Goal: Task Accomplishment & Management: Manage account settings

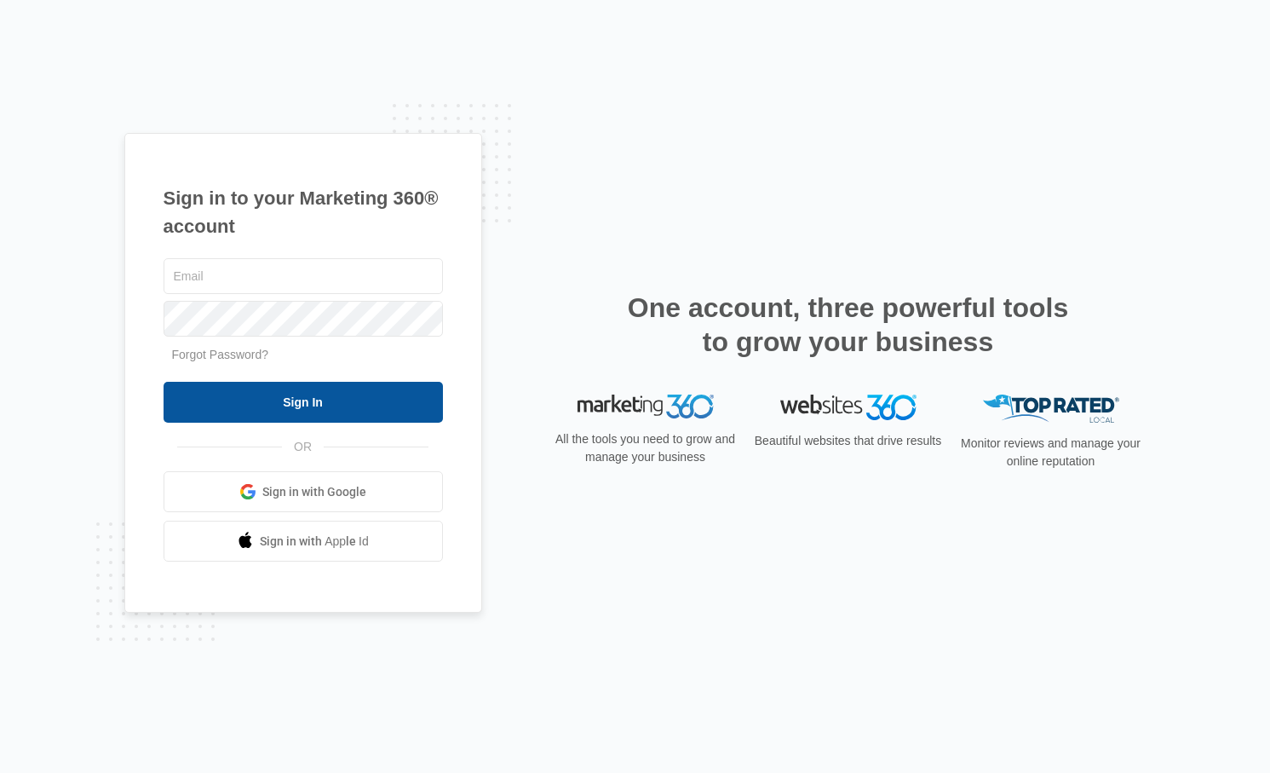
type input "Nogo_29@yahoo.com"
click at [265, 397] on input "Sign In" at bounding box center [303, 402] width 279 height 41
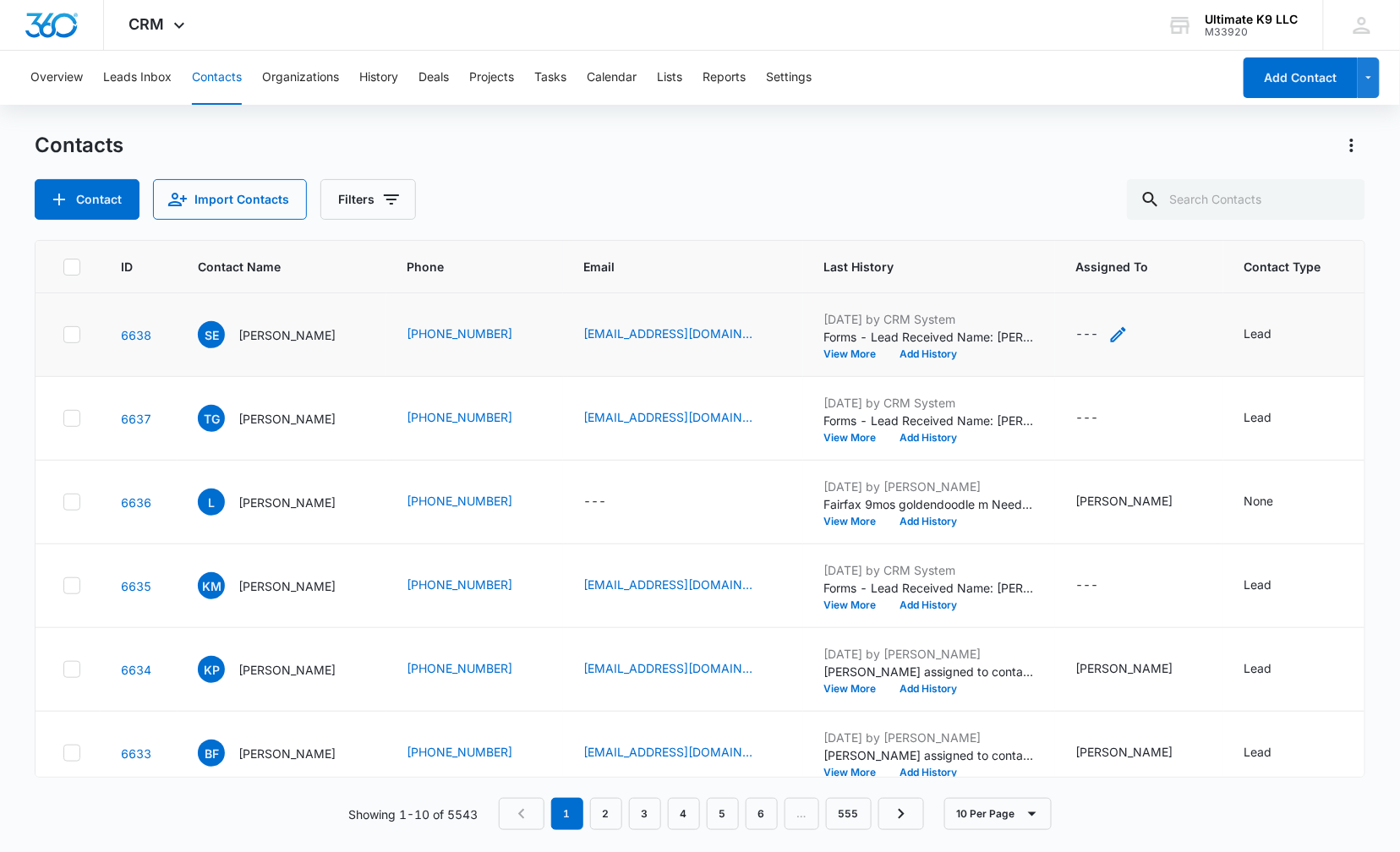
click at [1094, 333] on div "---" at bounding box center [1085, 334] width 23 height 20
click at [1103, 236] on div "Assigned To" at bounding box center [1090, 226] width 105 height 38
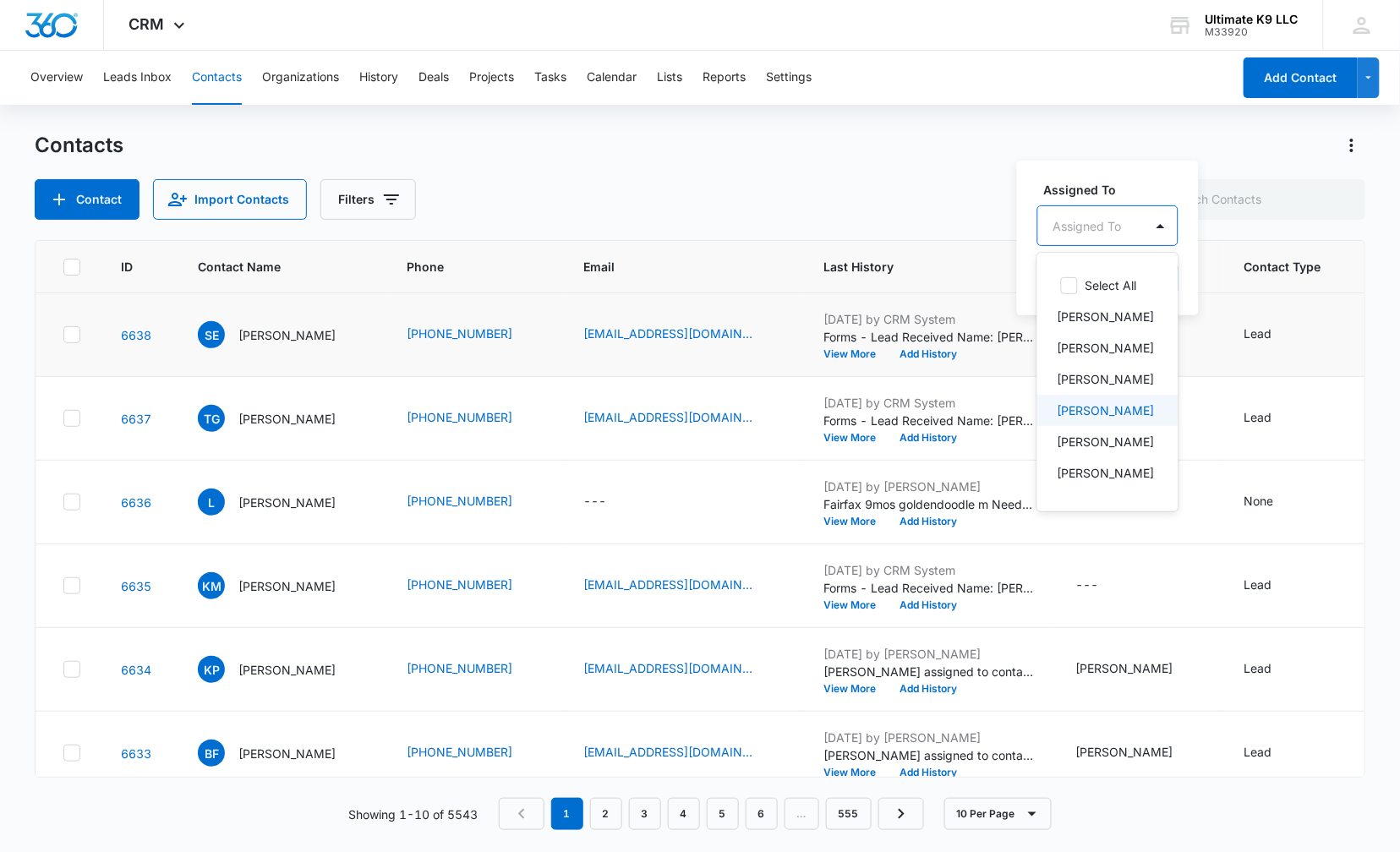
click at [1120, 413] on p "[PERSON_NAME]" at bounding box center [1106, 411] width 97 height 18
click at [1147, 180] on label "Assigned To" at bounding box center [1140, 188] width 192 height 18
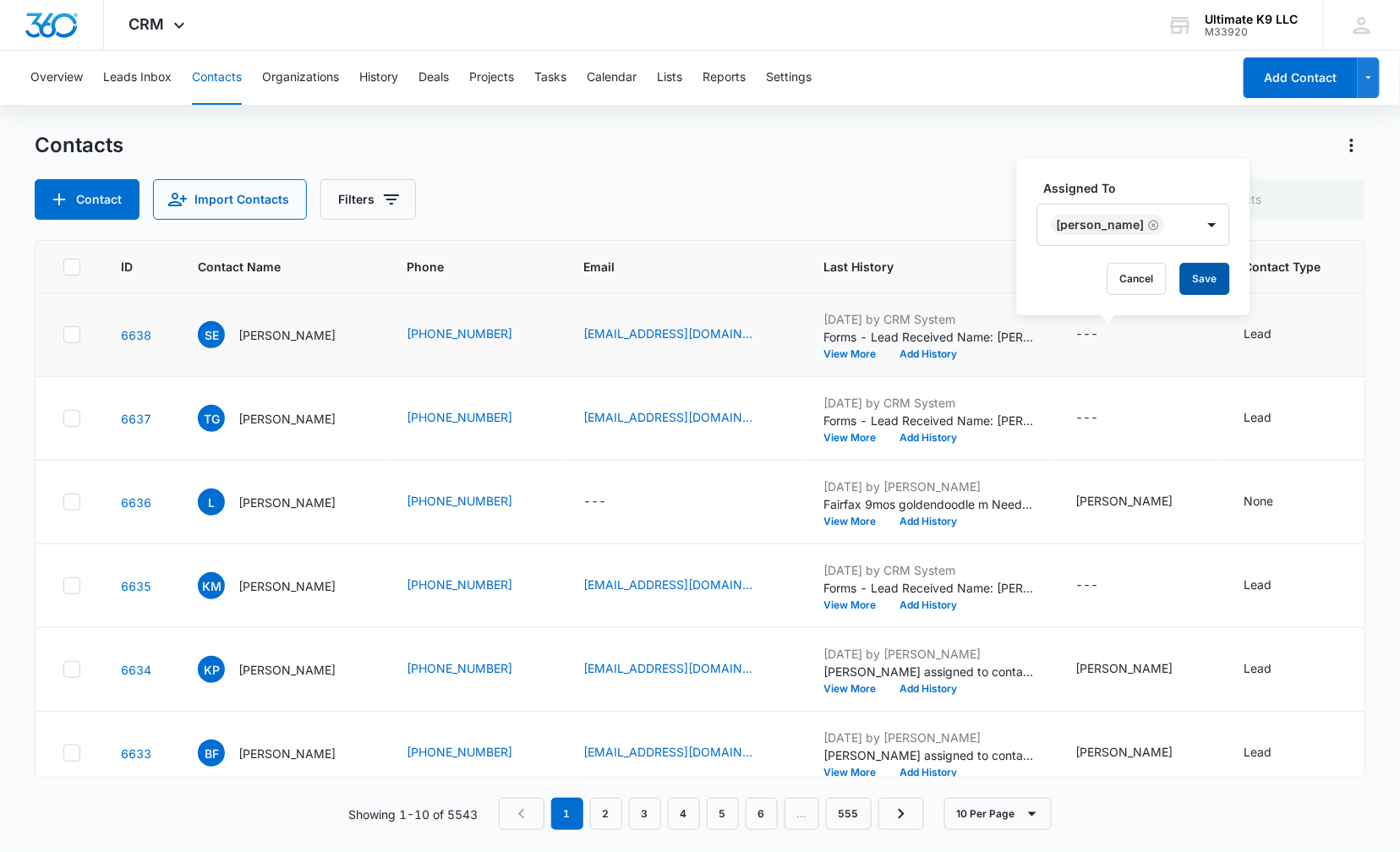
click at [1189, 279] on button "Save" at bounding box center [1205, 279] width 50 height 32
click at [1263, 195] on input "text" at bounding box center [1245, 199] width 238 height 41
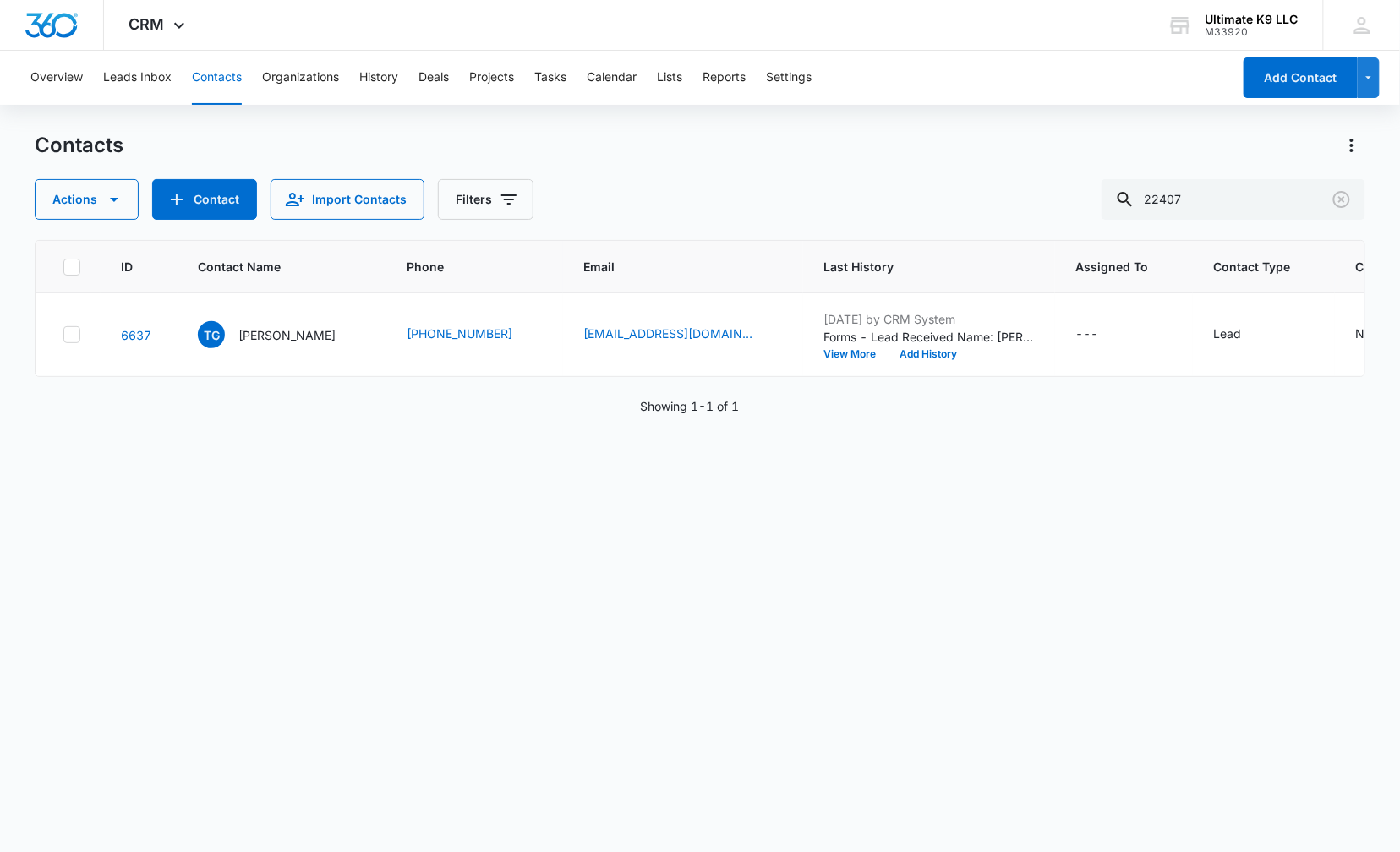
drag, startPoint x: 740, startPoint y: 190, endPoint x: 753, endPoint y: 147, distance: 44.9
click at [1246, 196] on input "22407" at bounding box center [1233, 199] width 264 height 41
type input "2"
